Goal: Task Accomplishment & Management: Manage account settings

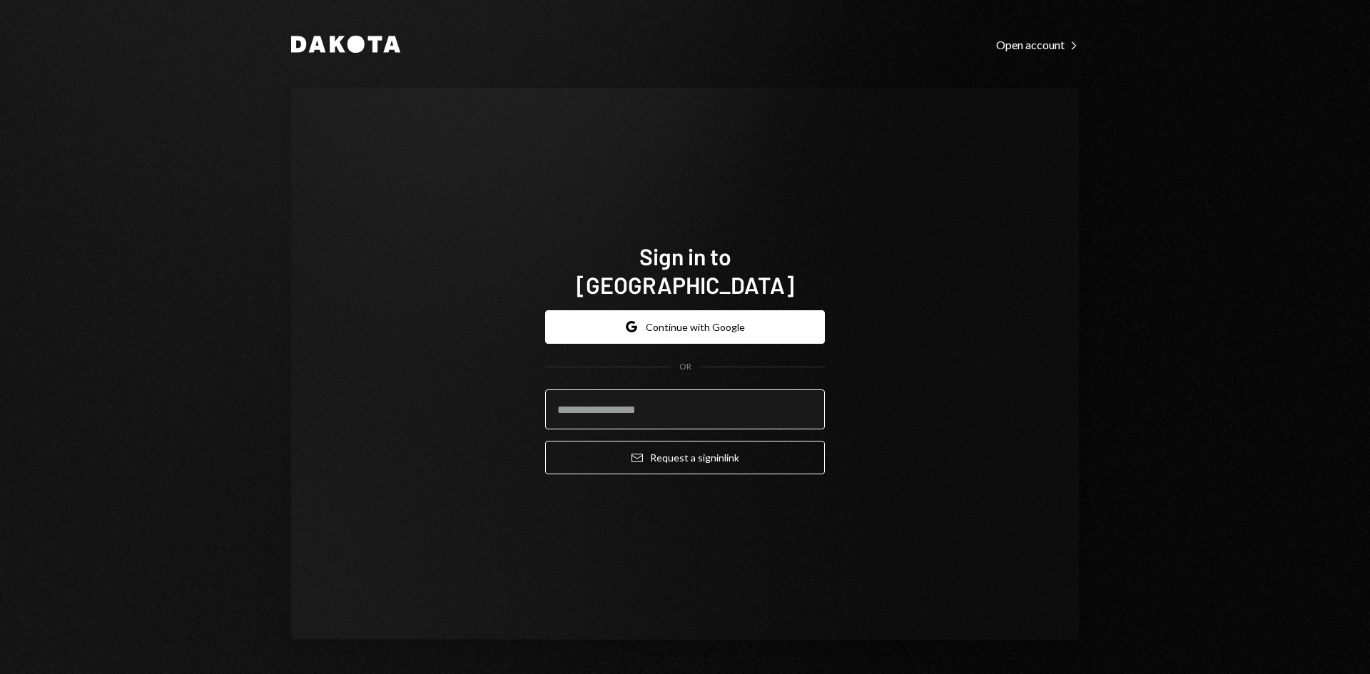
click at [691, 401] on input "email" at bounding box center [685, 410] width 280 height 40
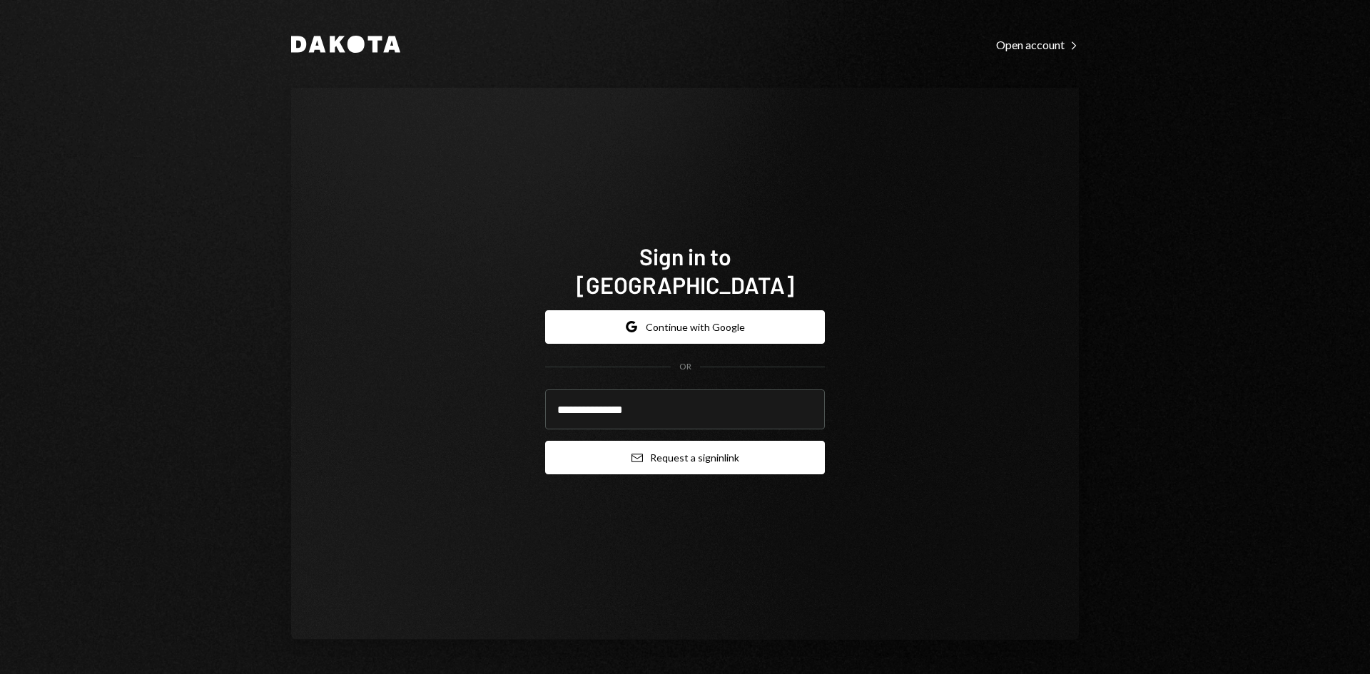
type input "**********"
click at [724, 455] on button "Email Request a sign in link" at bounding box center [685, 458] width 280 height 34
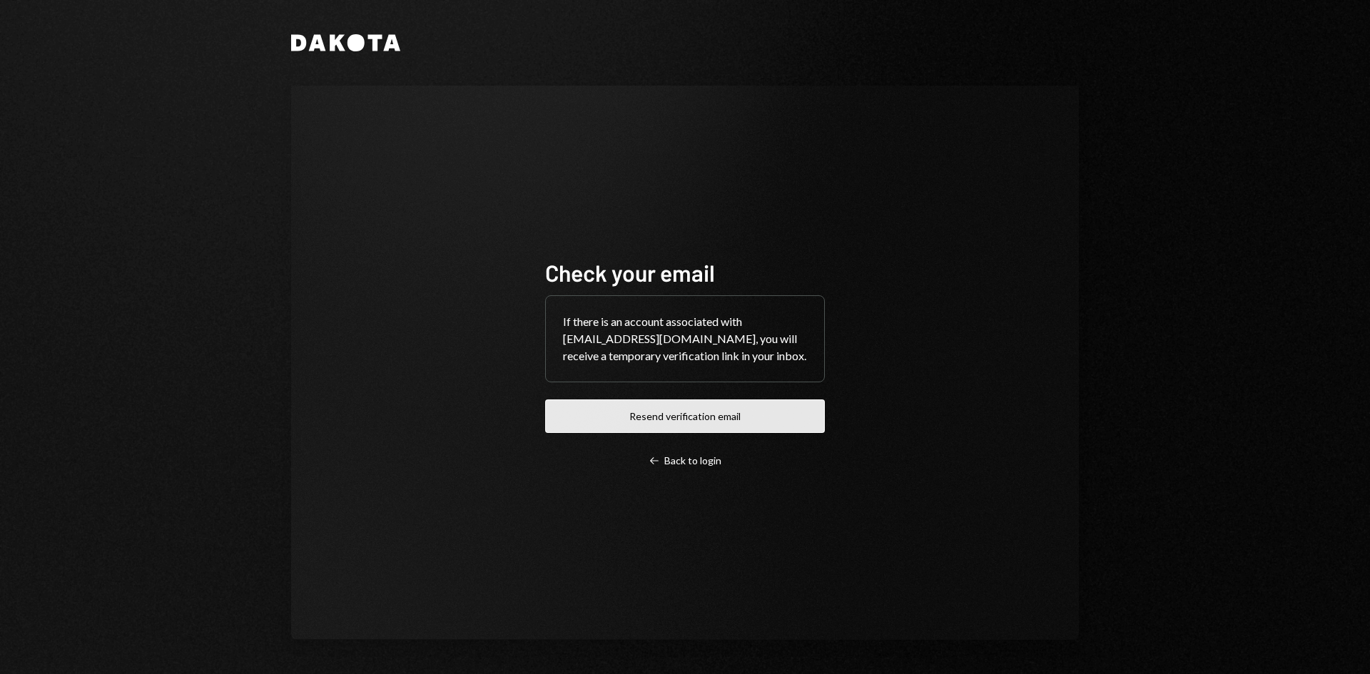
click at [736, 426] on button "Resend verification email" at bounding box center [685, 417] width 280 height 34
